Goal: Navigation & Orientation: Find specific page/section

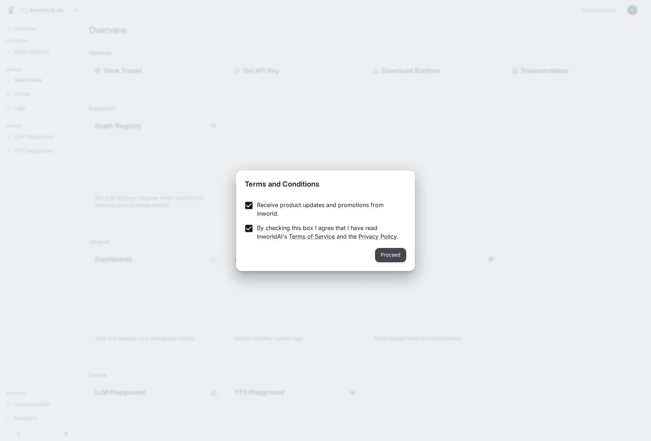
click at [395, 252] on button "Proceed" at bounding box center [390, 255] width 31 height 14
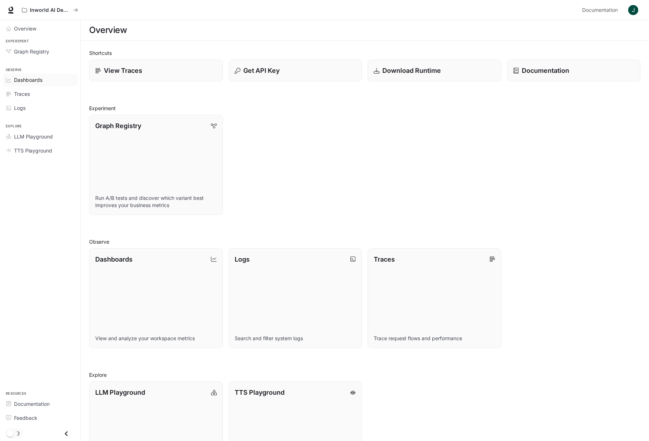
click at [26, 81] on span "Dashboards" at bounding box center [28, 80] width 28 height 8
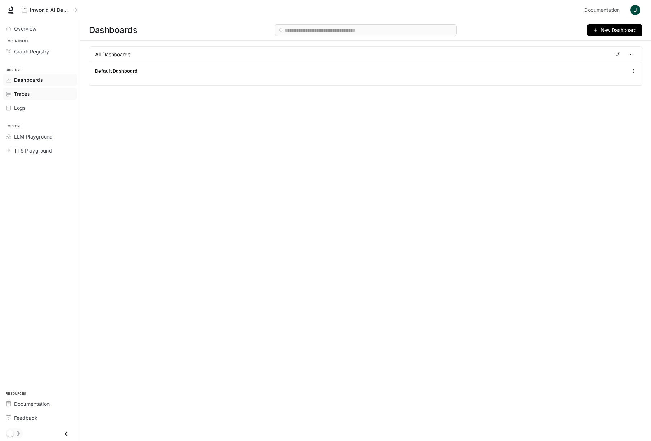
click at [34, 95] on div "Traces" at bounding box center [44, 94] width 60 height 8
click at [34, 31] on span "Overview" at bounding box center [25, 29] width 22 height 8
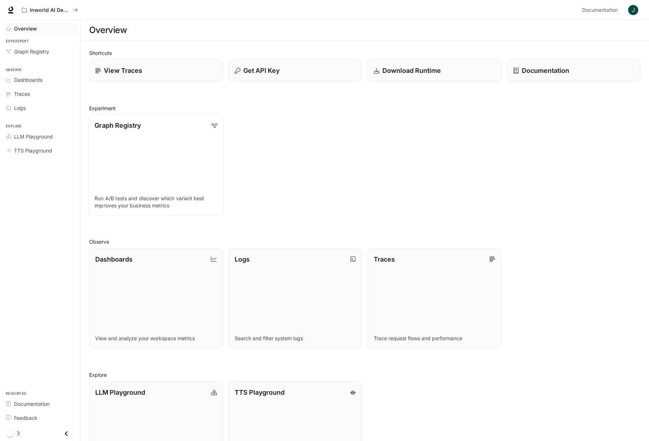
click at [197, 131] on link "Graph Registry Run A/B tests and discover which variant best improves your busi…" at bounding box center [155, 165] width 135 height 101
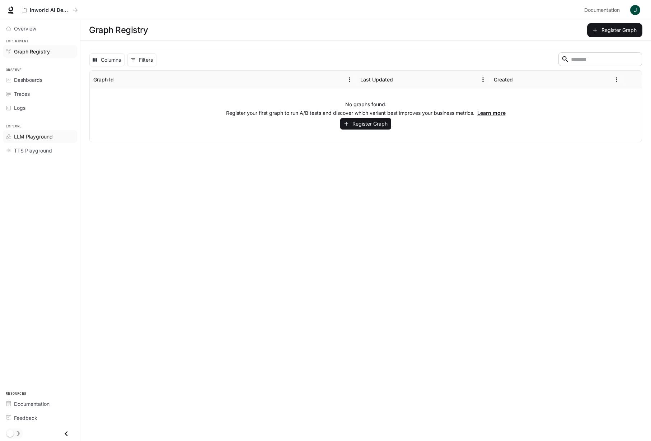
click at [56, 136] on div "LLM Playground" at bounding box center [44, 137] width 60 height 8
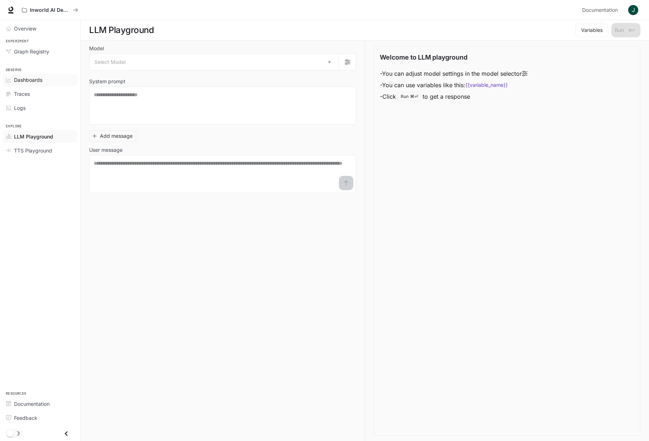
click at [47, 78] on div "Dashboards" at bounding box center [44, 80] width 60 height 8
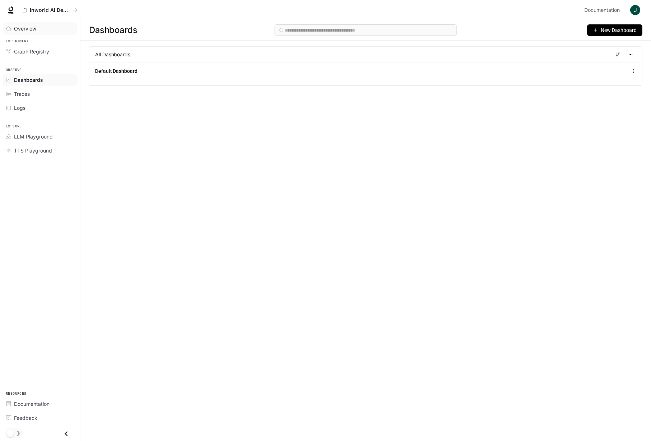
click at [45, 28] on div "Overview" at bounding box center [44, 29] width 60 height 8
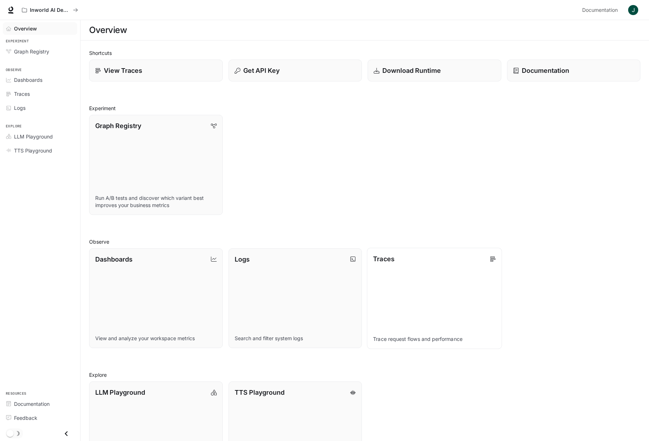
click at [396, 293] on link "Traces Trace request flows and performance" at bounding box center [434, 298] width 135 height 101
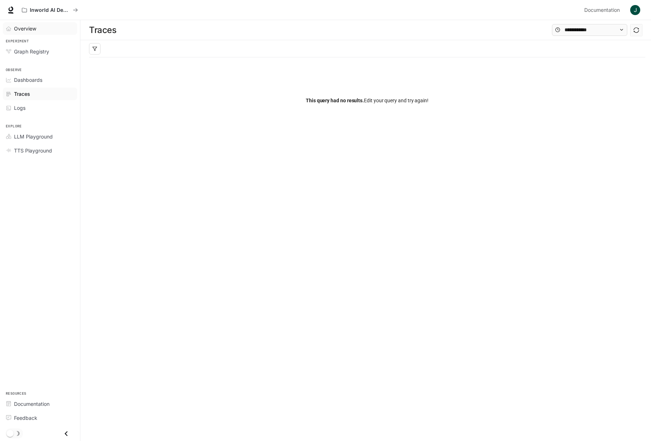
click at [42, 31] on div "Overview" at bounding box center [44, 29] width 60 height 8
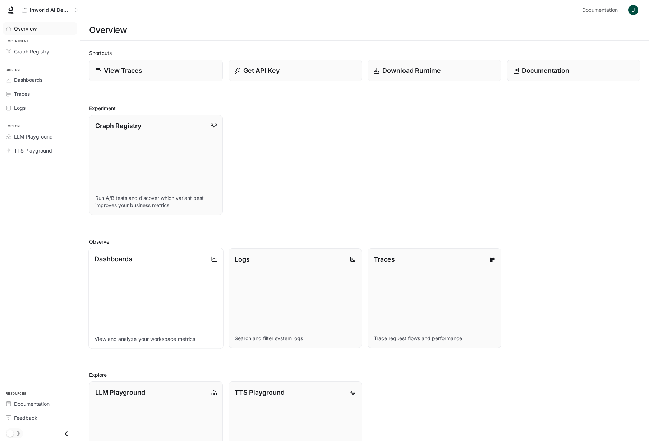
scroll to position [49, 0]
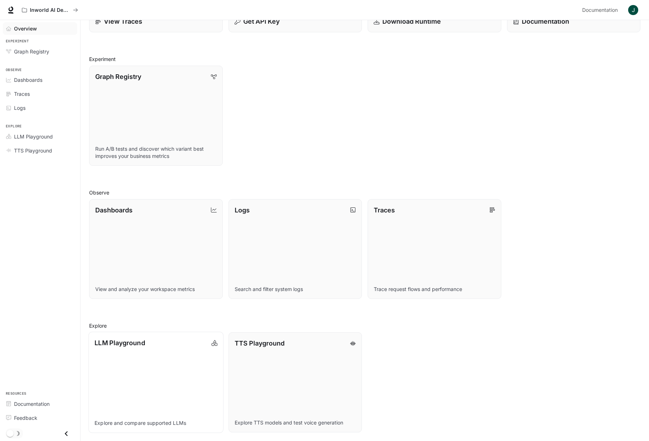
click at [203, 349] on link "LLM Playground Explore and compare supported LLMs" at bounding box center [155, 382] width 135 height 101
